Goal: Task Accomplishment & Management: Use online tool/utility

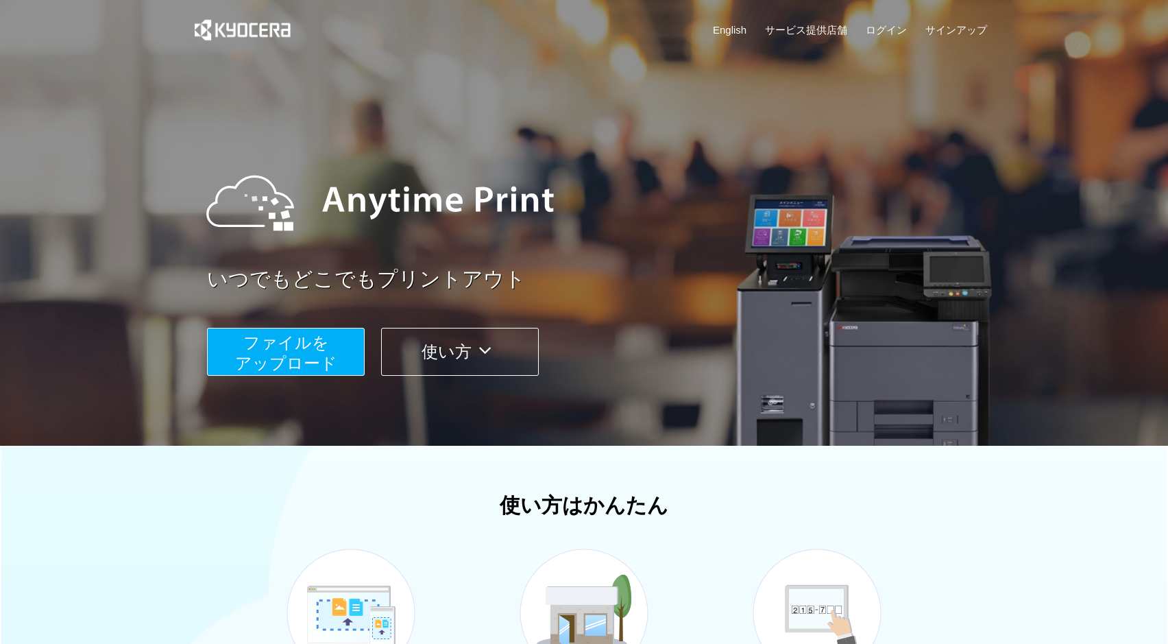
click at [318, 356] on span "ファイルを ​​アップロード" at bounding box center [286, 352] width 102 height 39
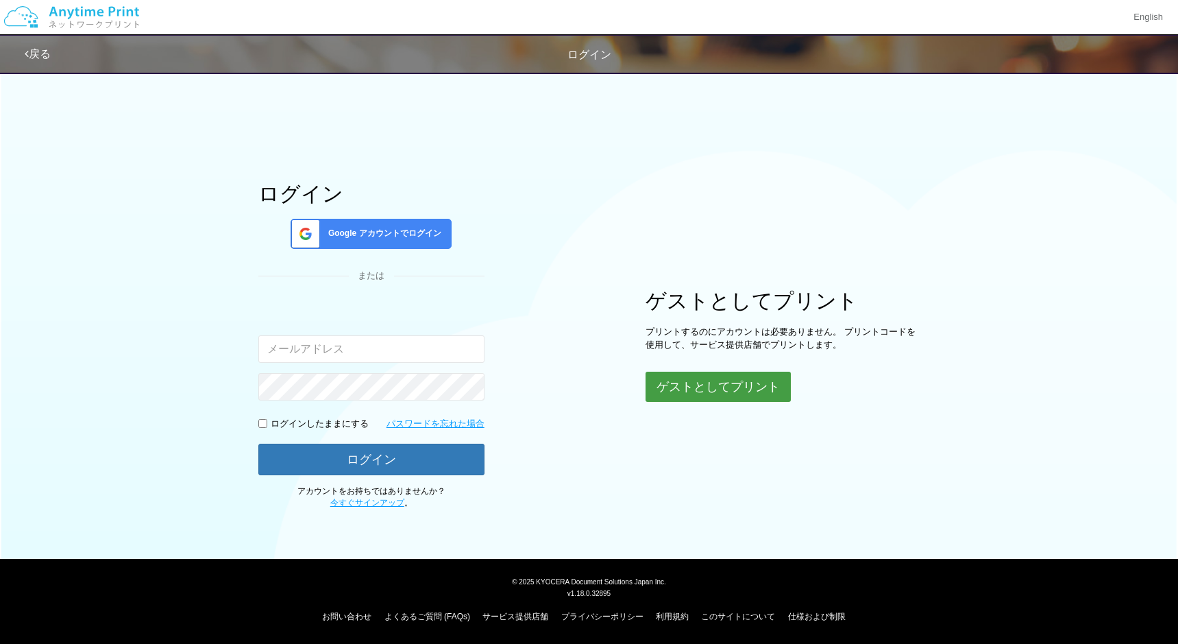
click at [746, 386] on button "ゲストとしてプリント" at bounding box center [718, 386] width 145 height 30
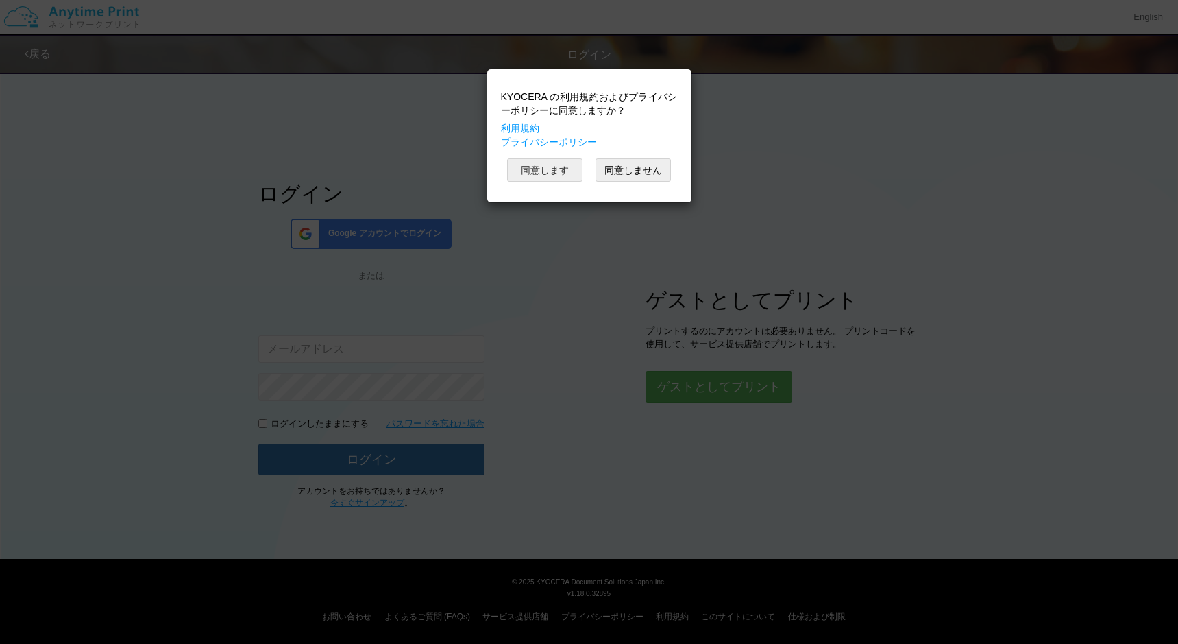
click at [565, 173] on button "同意します" at bounding box center [544, 169] width 75 height 23
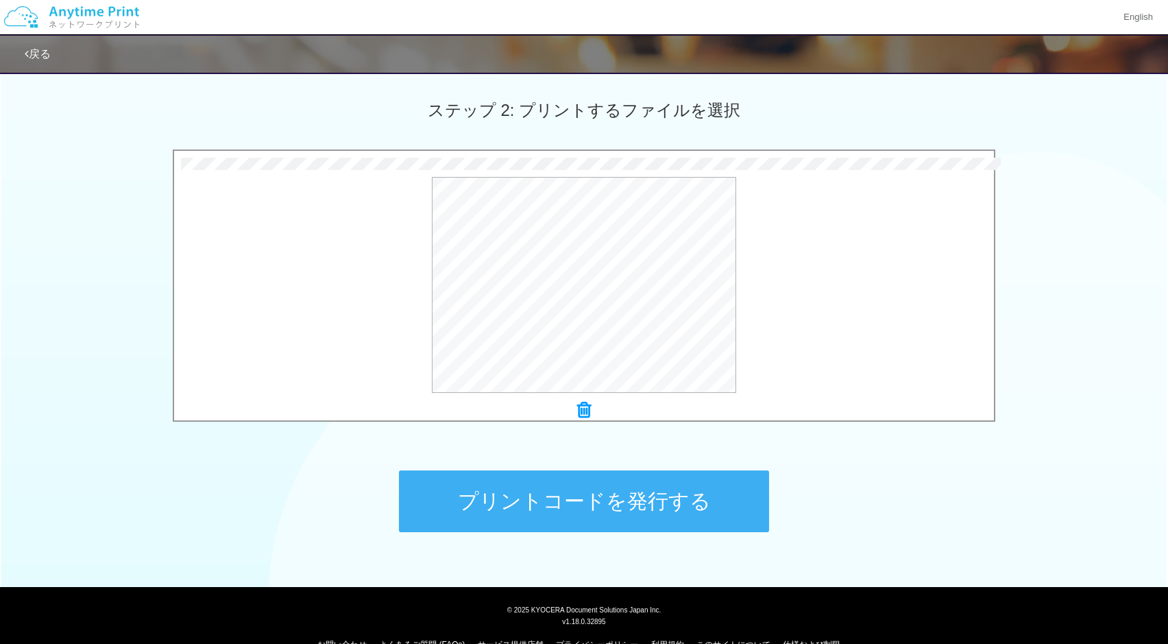
scroll to position [399, 0]
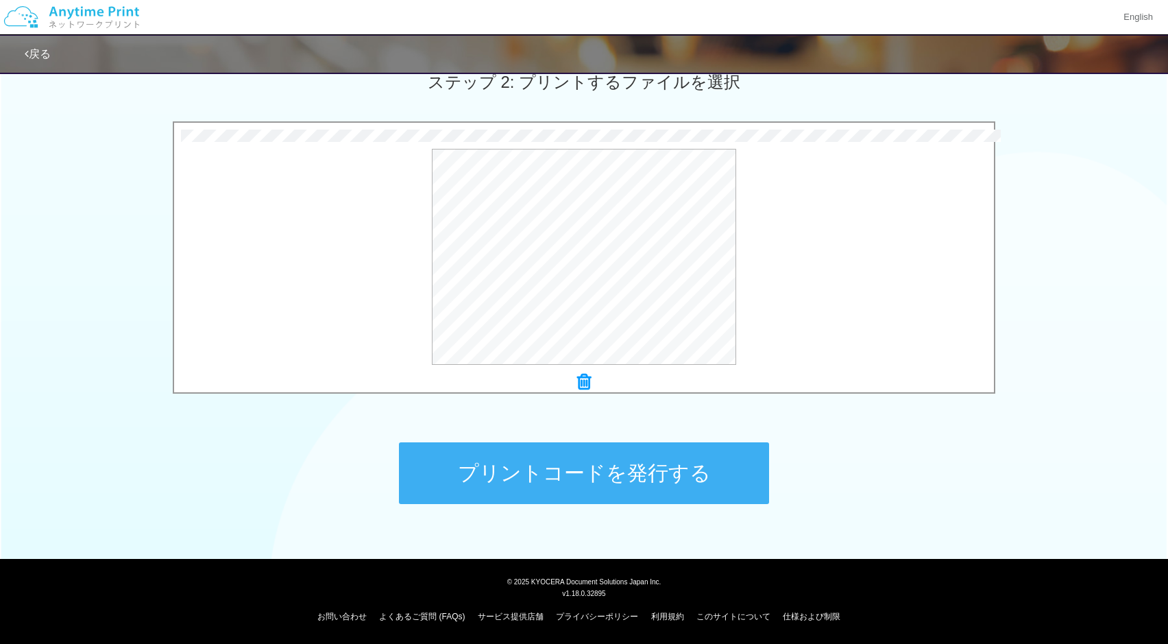
click at [667, 471] on button "プリントコードを発行する" at bounding box center [584, 473] width 370 height 62
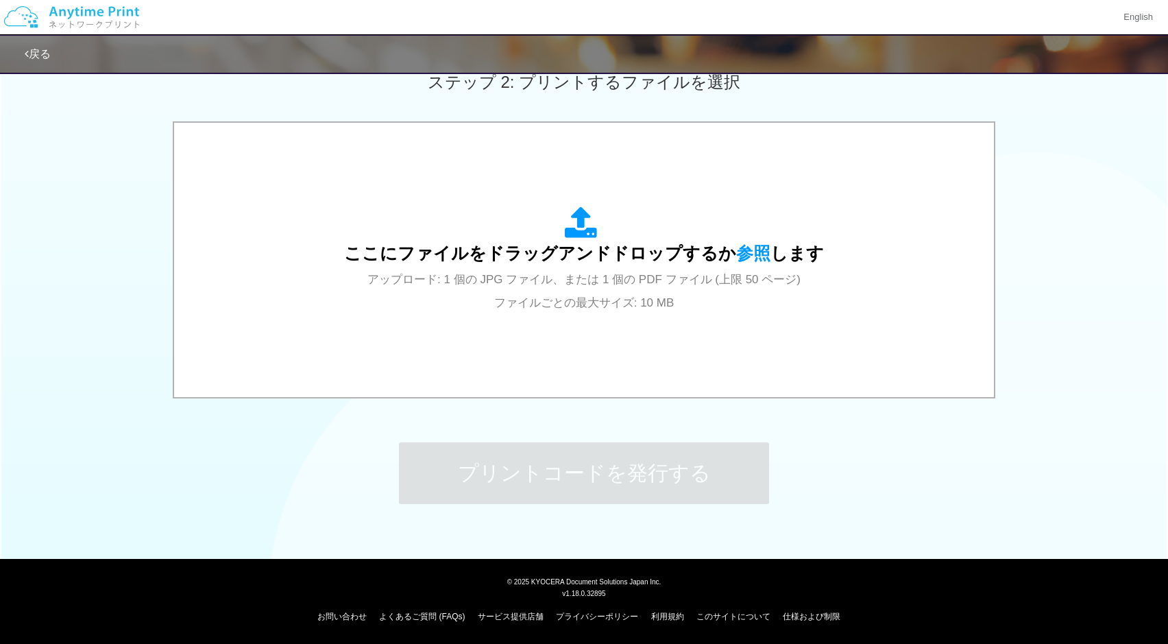
scroll to position [0, 0]
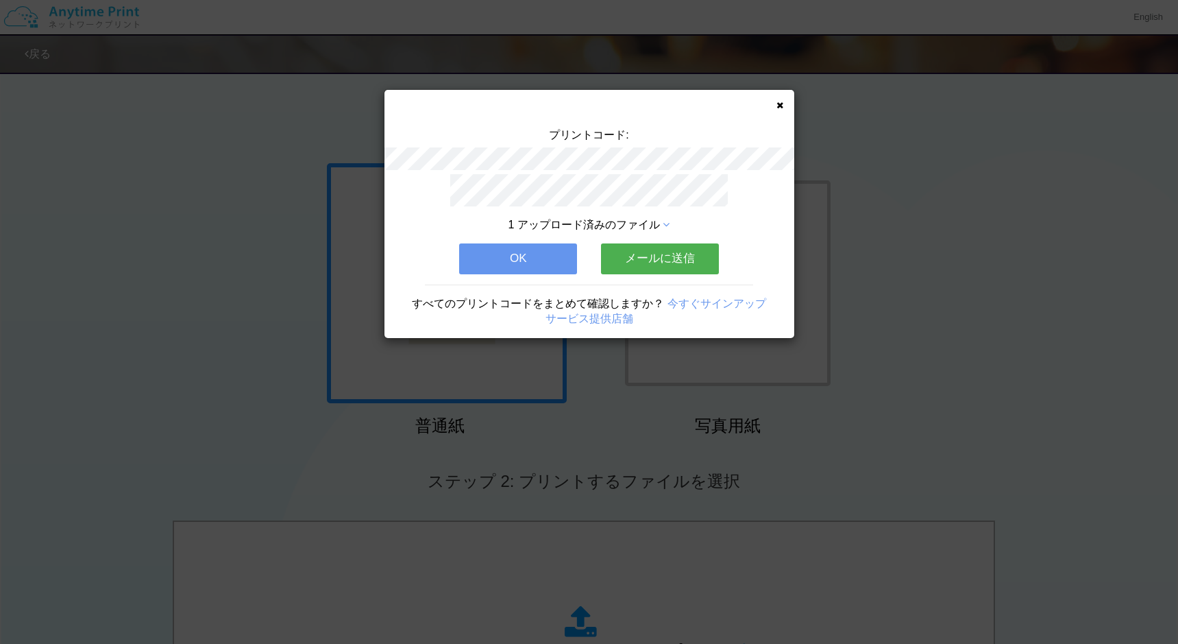
click at [119, 217] on div "プリントコード: 1 アップロード済みのファイル OK メールに送信 すべてのプリントコードをまとめて確認しますか？ 今すぐサインアップ サービス提供店舗" at bounding box center [589, 322] width 1178 height 644
click at [785, 108] on div "プリントコード: 1 アップロード済みのファイル OK メールに送信 すべてのプリントコードをまとめて確認しますか？ 今すぐサインアップ サービス提供店舗" at bounding box center [589, 214] width 410 height 248
click at [779, 101] on icon at bounding box center [780, 105] width 7 height 9
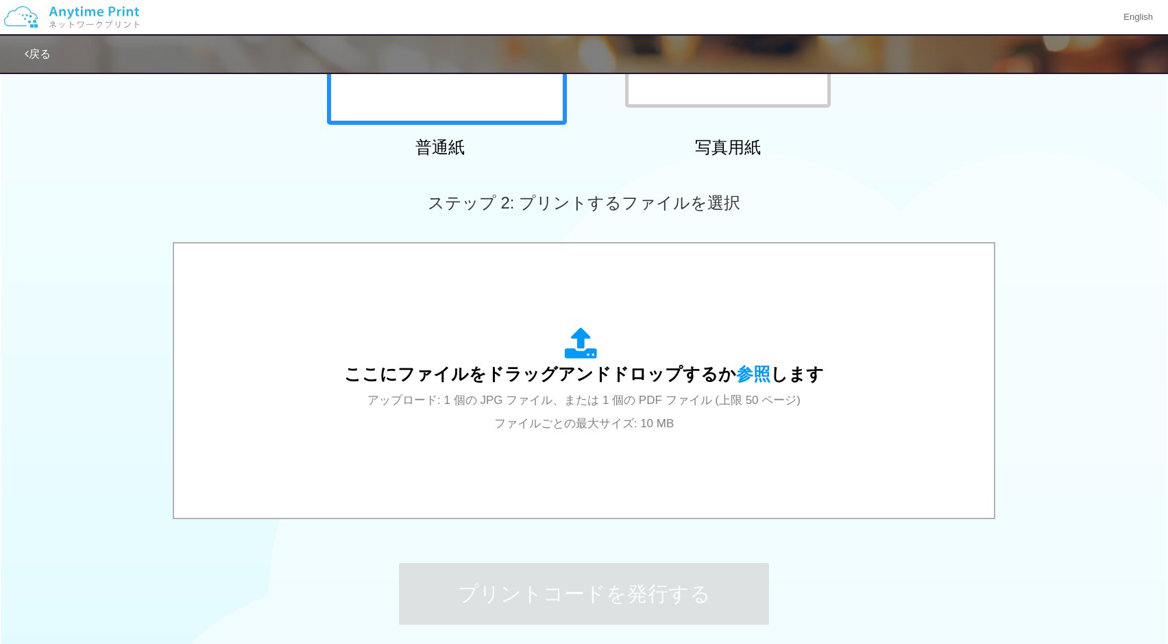
scroll to position [343, 0]
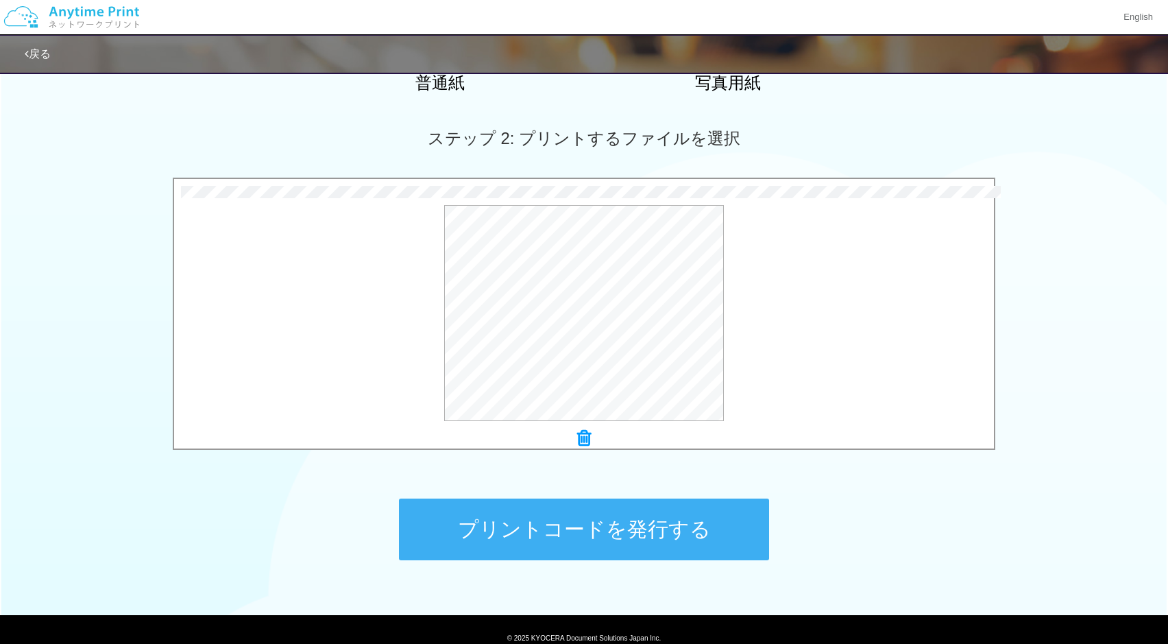
click at [735, 538] on button "プリントコードを発行する" at bounding box center [584, 529] width 370 height 62
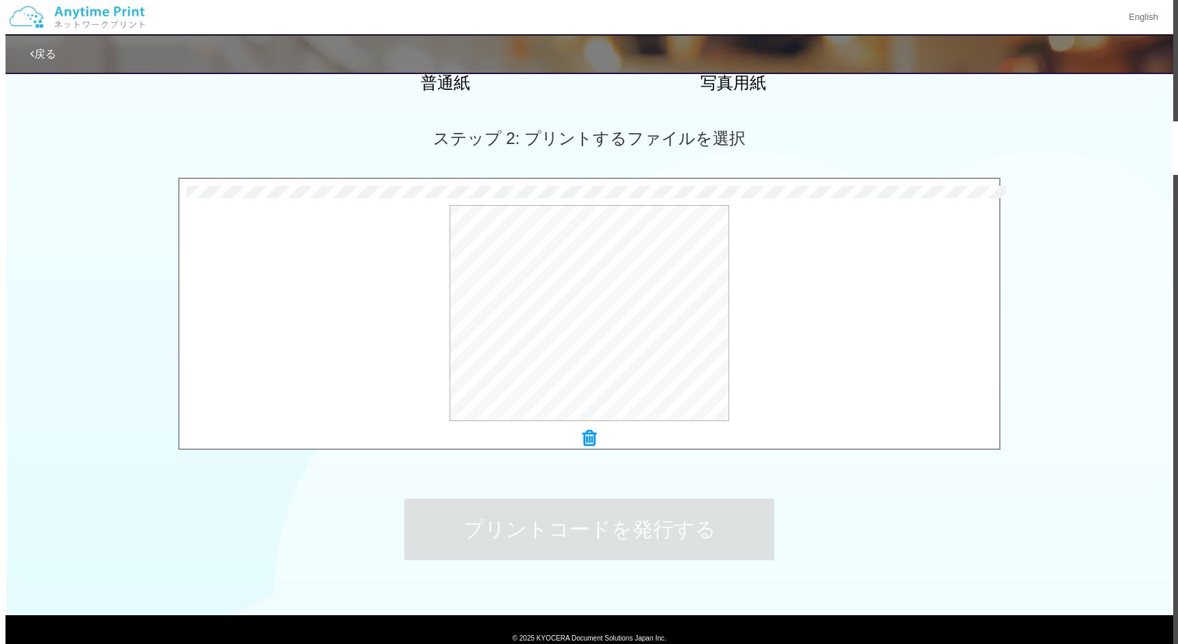
scroll to position [0, 0]
